Goal: Transaction & Acquisition: Purchase product/service

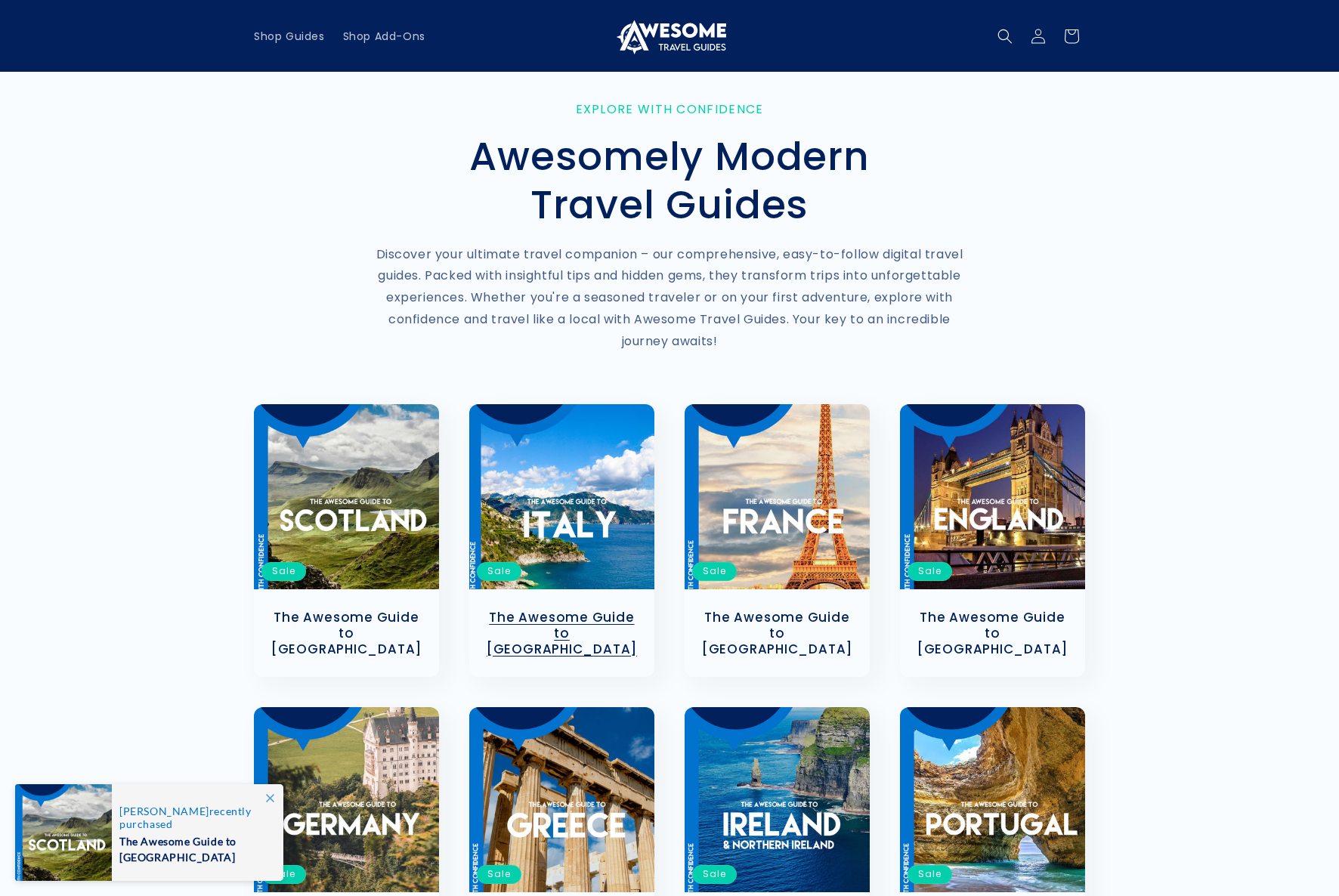
click at [159, 265] on link "The Awesome Guide to [GEOGRAPHIC_DATA]" at bounding box center [562, 633] width 155 height 46
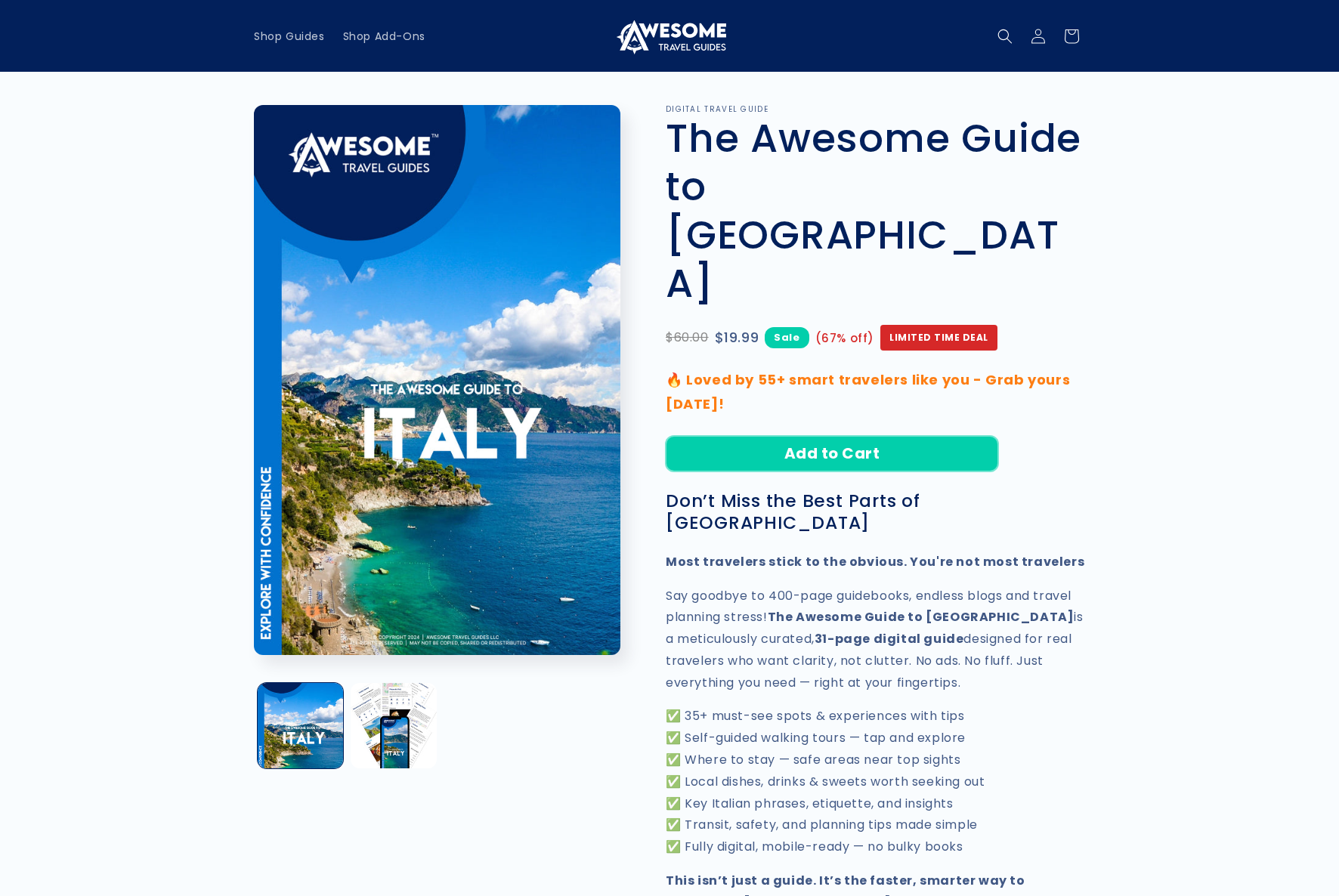
click at [766, 436] on button "Add to Cart" at bounding box center [831, 454] width 332 height 35
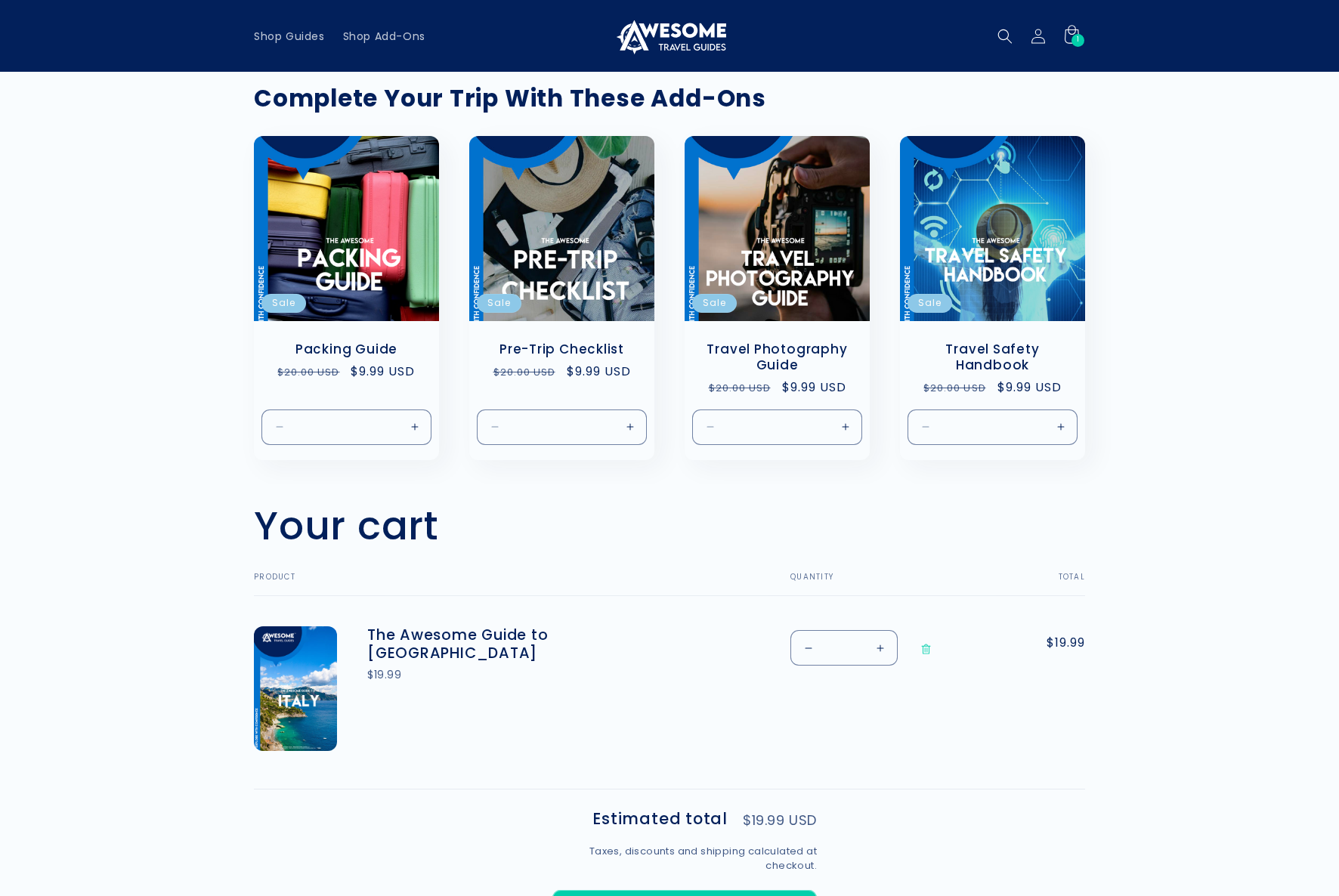
click at [878, 640] on button "Increase quantity for The Awesome Guide to Italy" at bounding box center [880, 648] width 34 height 35
type input "*"
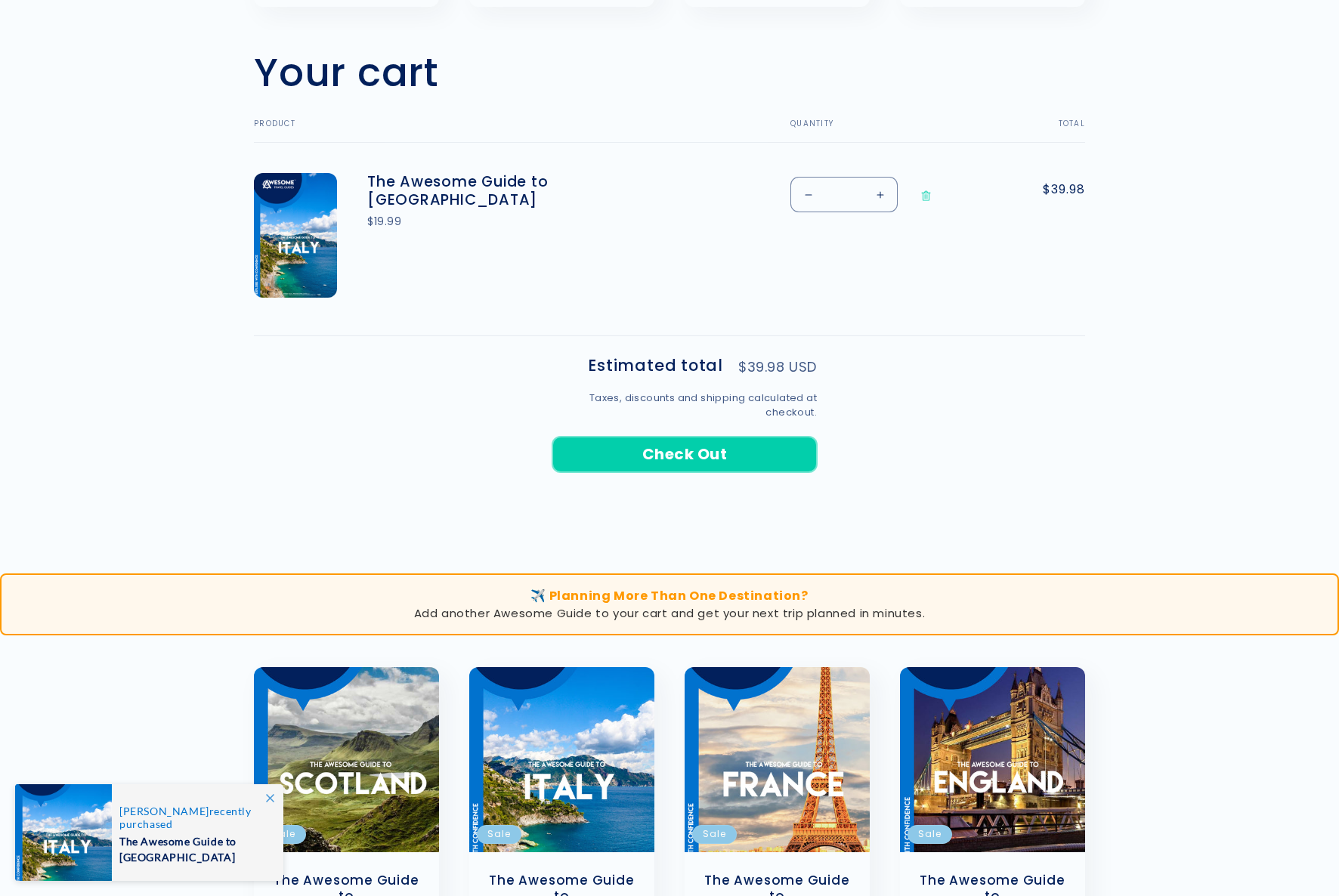
click at [735, 455] on button "Check Out" at bounding box center [684, 455] width 264 height 35
